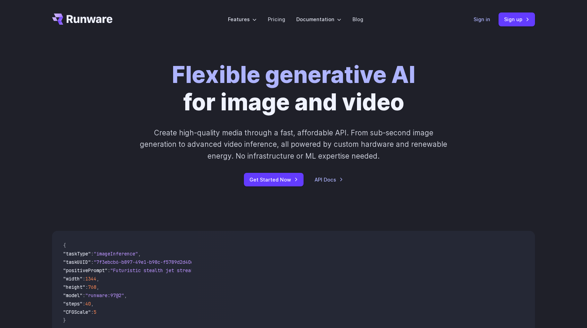
click at [488, 19] on link "Sign in" at bounding box center [482, 19] width 17 height 8
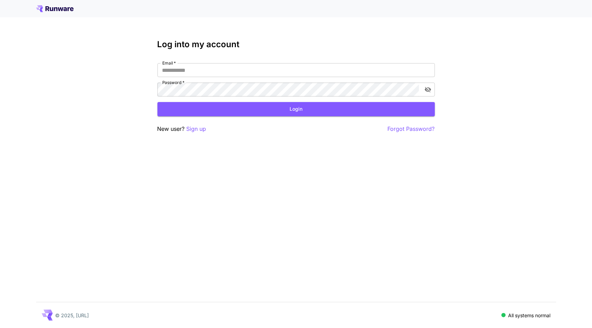
click at [0, 117] on div "Log into my account Email   * Email   * Password   * Password   * Login New use…" at bounding box center [296, 164] width 592 height 328
type input "**********"
click at [326, 107] on button "Login" at bounding box center [297, 109] width 278 height 14
drag, startPoint x: 413, startPoint y: 0, endPoint x: 75, endPoint y: 9, distance: 338.2
click at [75, 9] on div at bounding box center [296, 8] width 521 height 7
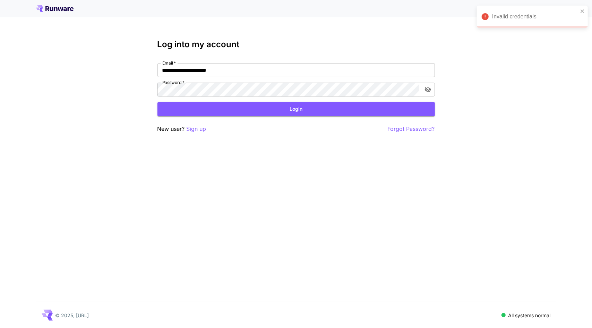
click at [66, 10] on icon at bounding box center [65, 9] width 3 height 4
click at [191, 130] on p "Sign up" at bounding box center [197, 129] width 20 height 9
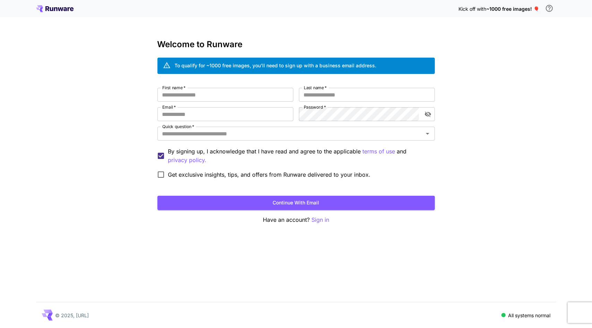
click at [530, 7] on span "~1000 free images! 🎈" at bounding box center [513, 9] width 53 height 6
click at [318, 49] on div "Welcome to Runware To qualify for ~1000 free images, you’ll need to sign up wit…" at bounding box center [297, 132] width 278 height 185
